Goal: Task Accomplishment & Management: Complete application form

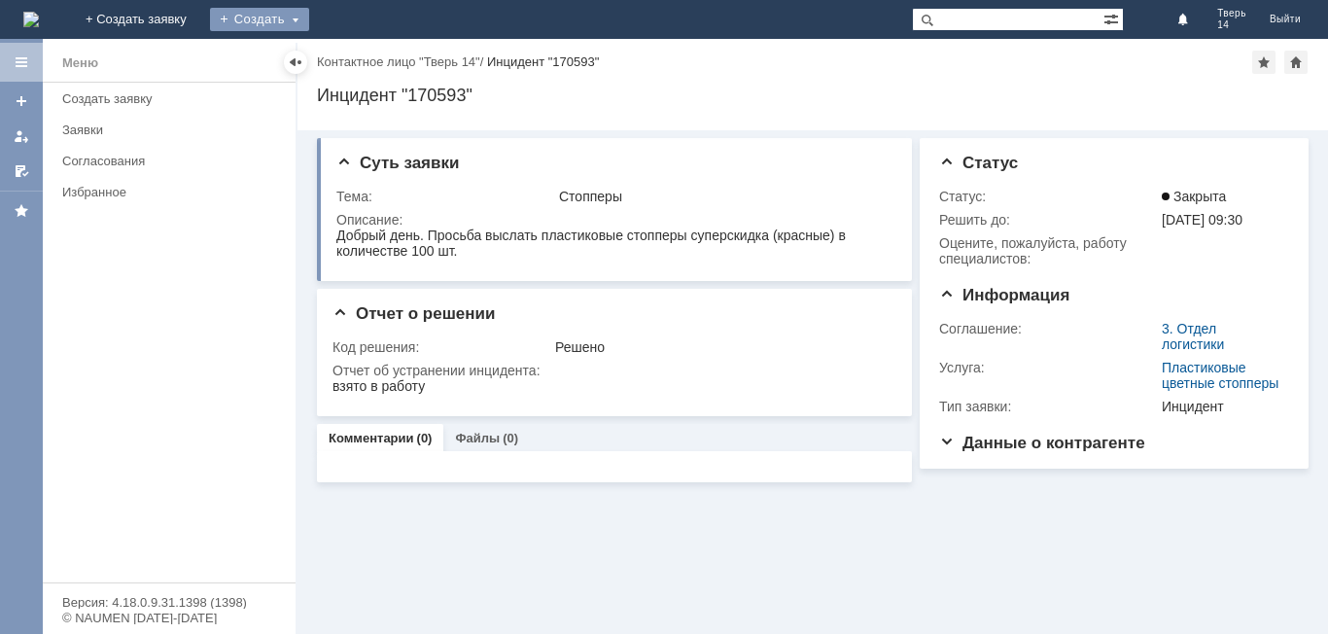
click at [309, 13] on div "Создать" at bounding box center [259, 19] width 99 height 23
click at [362, 54] on link "Заявка" at bounding box center [288, 58] width 148 height 23
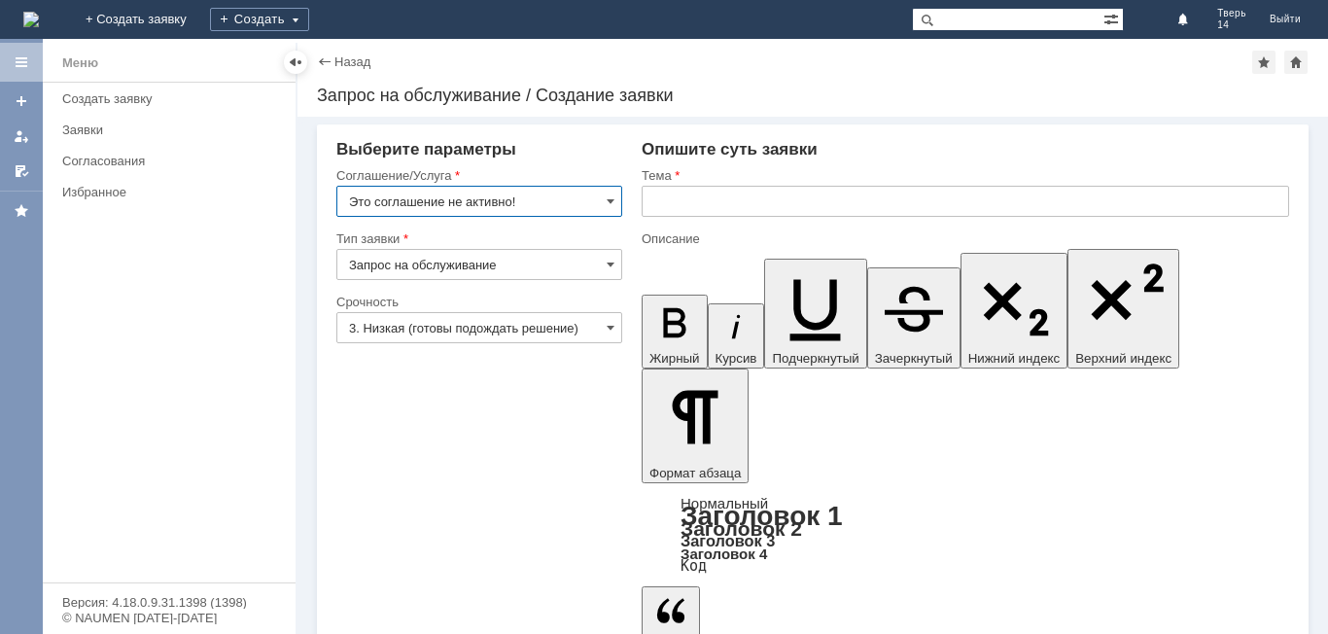
click at [603, 197] on input "Это соглашение не активно!" at bounding box center [479, 201] width 286 height 31
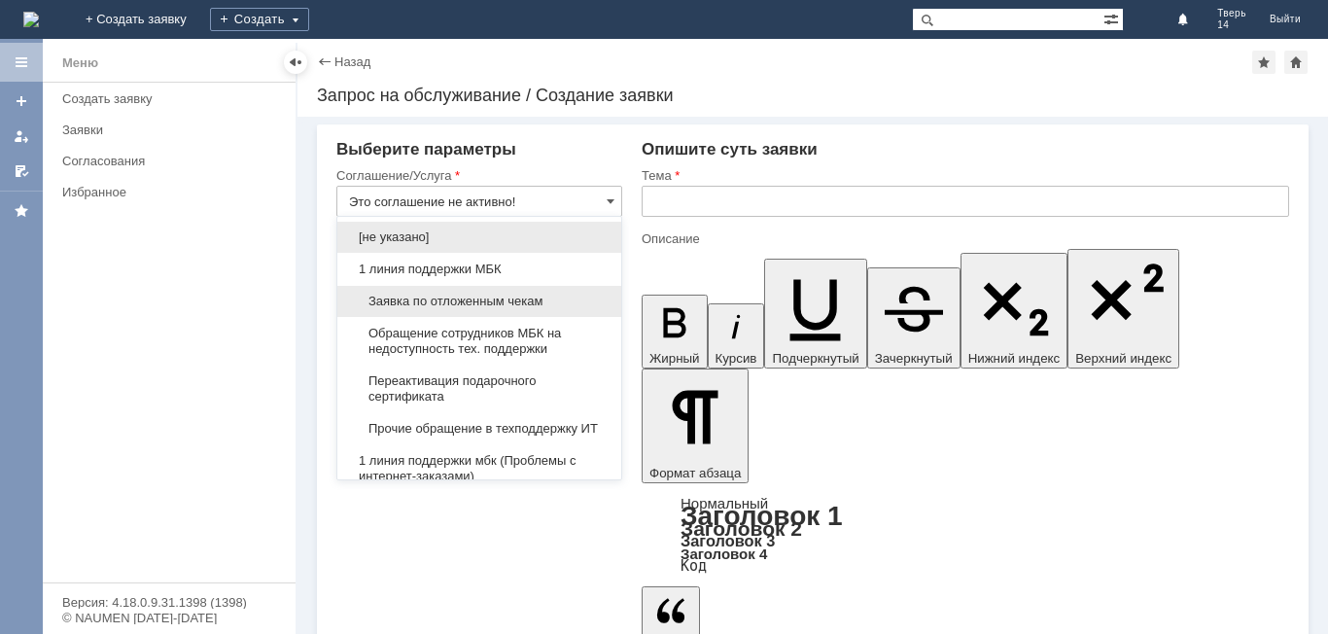
click at [543, 294] on span "Заявка по отложенным чекам" at bounding box center [479, 302] width 261 height 16
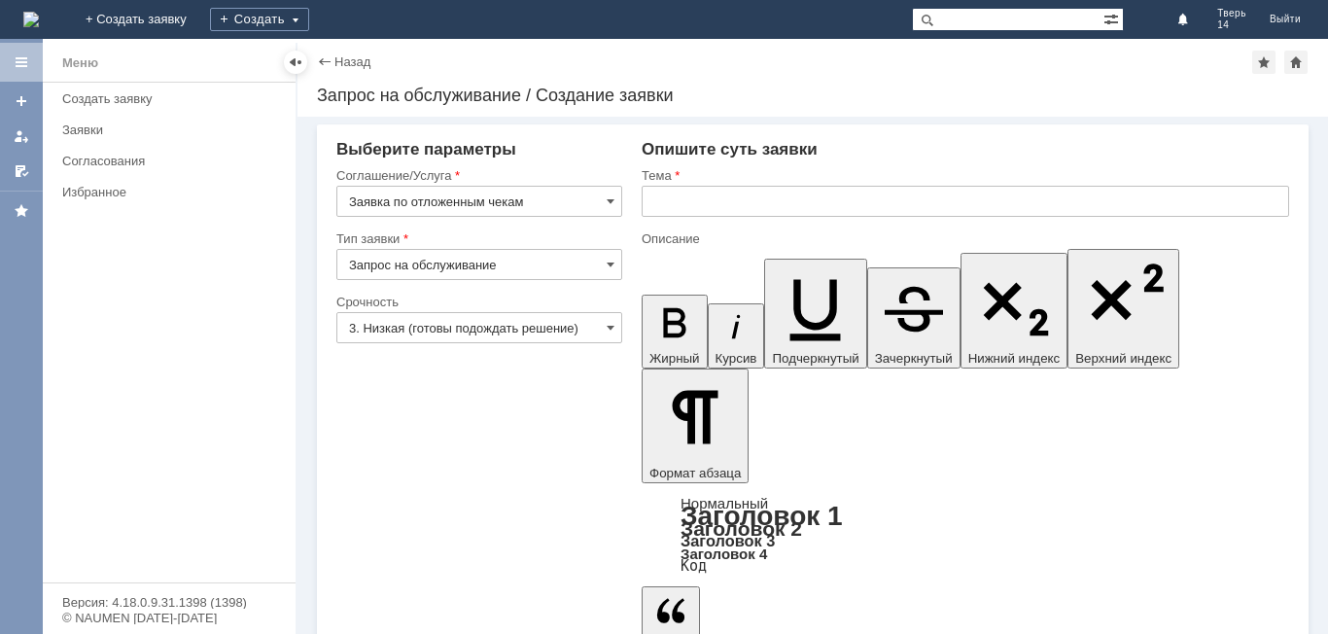
type input "Заявка по отложенным чекам"
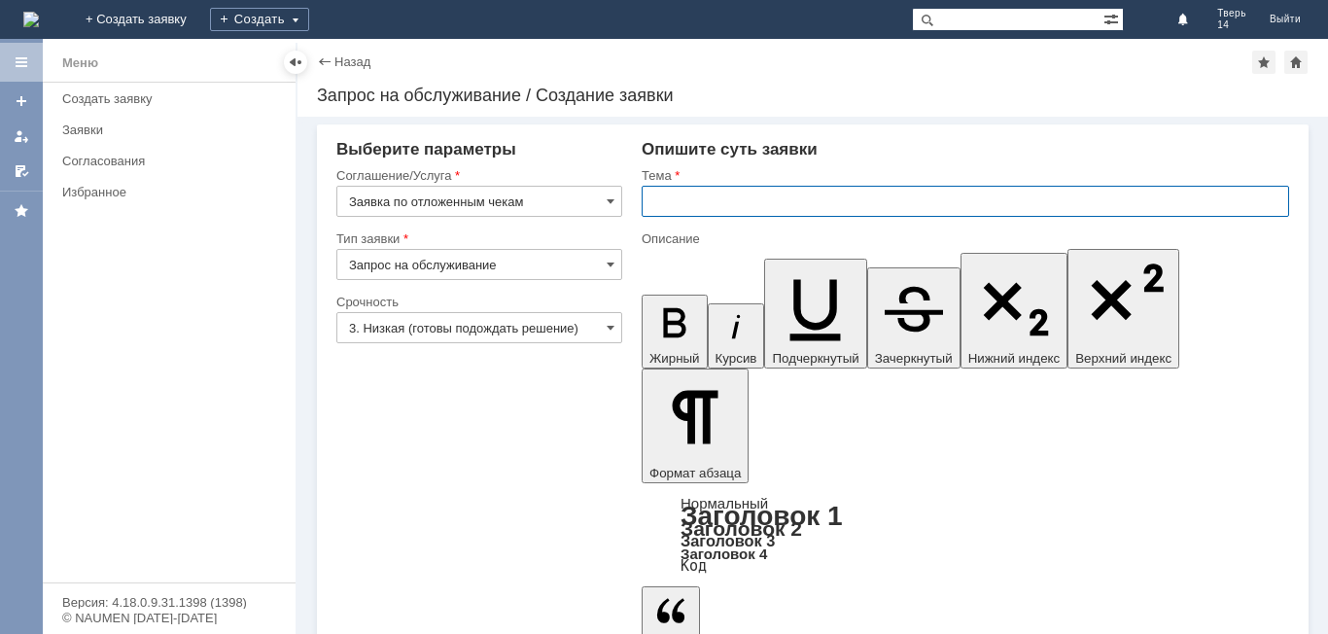
click at [686, 195] on input "text" at bounding box center [966, 201] width 648 height 31
type input "оч"
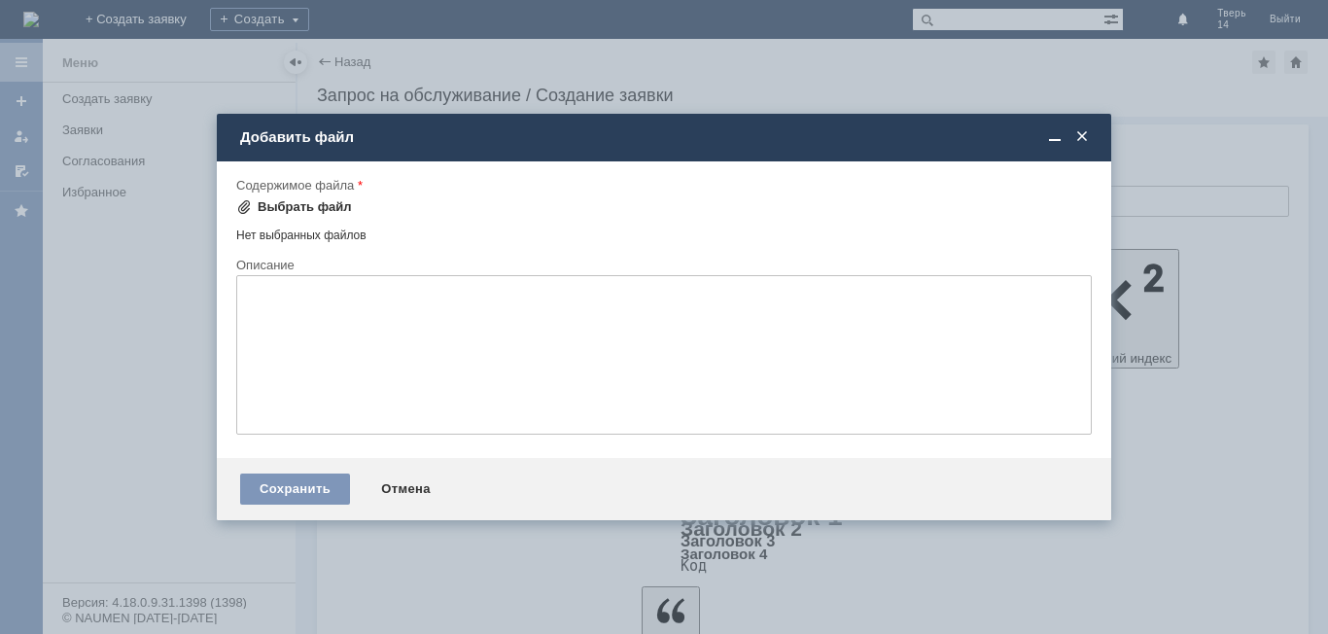
click at [310, 215] on div "Выбрать файл" at bounding box center [294, 206] width 116 height 23
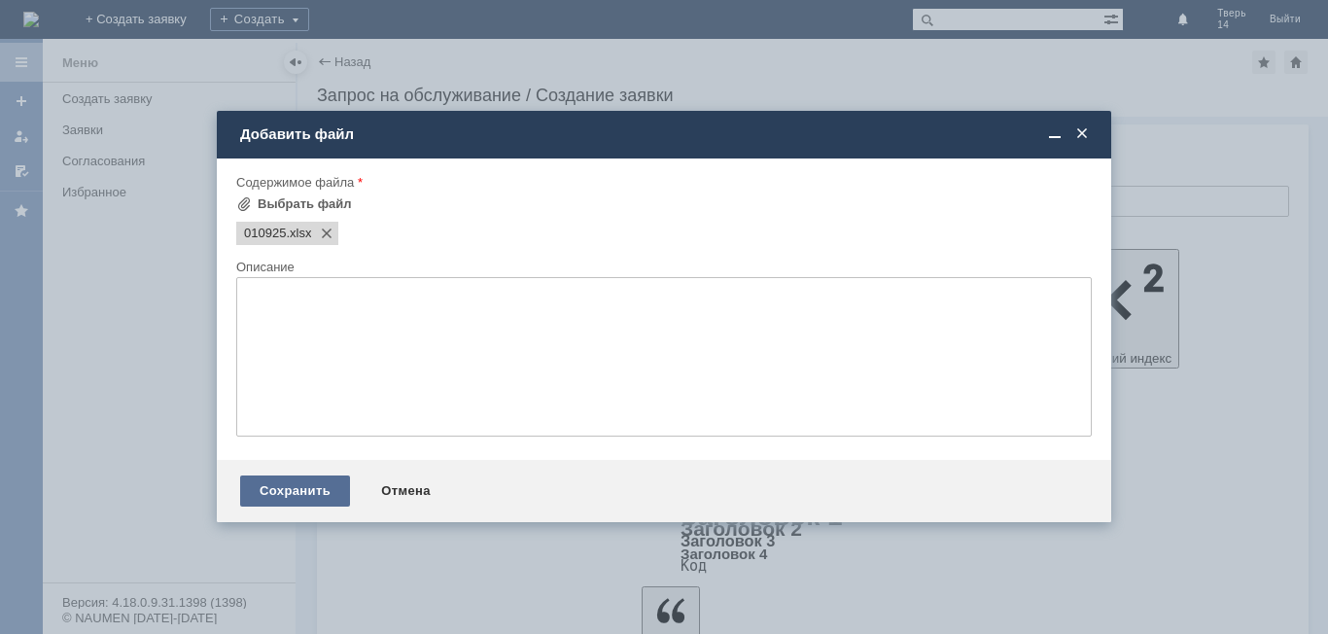
click at [303, 477] on div "Сохранить" at bounding box center [295, 490] width 110 height 31
